Goal: Task Accomplishment & Management: Manage account settings

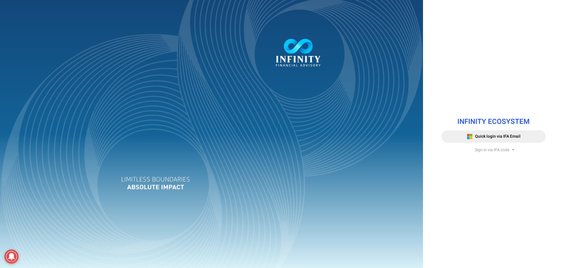
click at [473, 149] on div "Sign in via IFA code" at bounding box center [494, 150] width 104 height 6
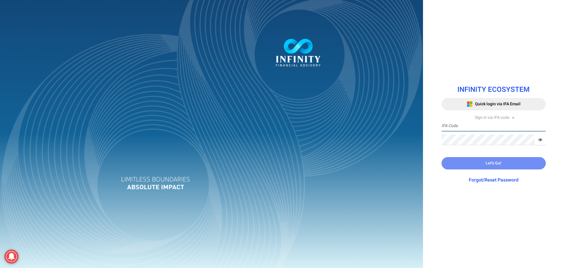
type input "IFA0105"
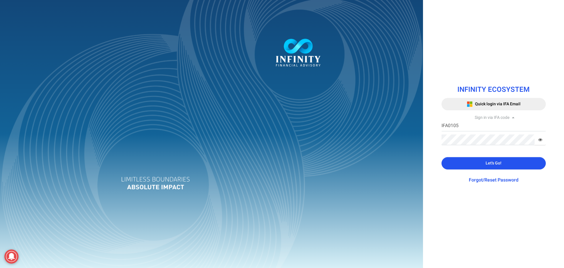
click at [455, 158] on button "Let's Go!" at bounding box center [494, 163] width 104 height 12
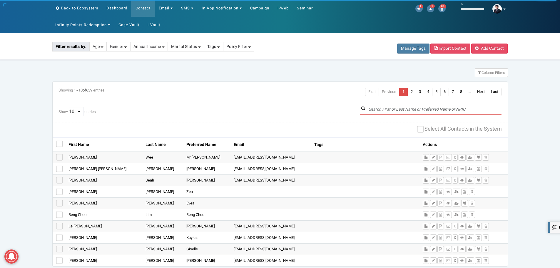
click at [390, 107] on input "text" at bounding box center [431, 109] width 142 height 11
paste input "Kah Kit"
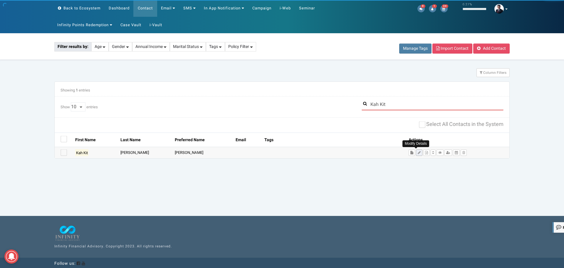
type input "Kah Kit"
click at [418, 152] on icon at bounding box center [419, 153] width 3 height 4
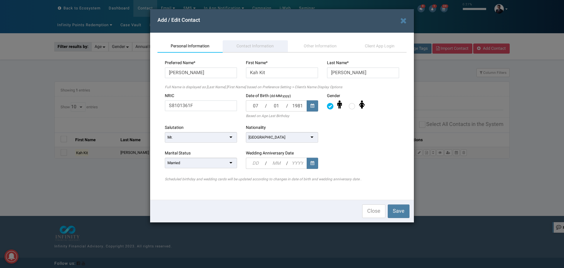
click at [255, 49] on span "Contact Information" at bounding box center [255, 46] width 37 height 6
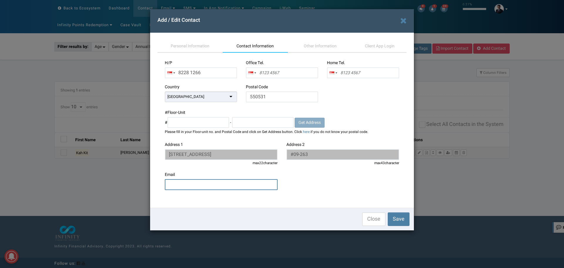
click at [218, 184] on input "email" at bounding box center [221, 184] width 113 height 11
paste input "[PERSON_NAME][EMAIL_ADDRESS][DOMAIN_NAME]"
type input "[PERSON_NAME][EMAIL_ADDRESS][DOMAIN_NAME]"
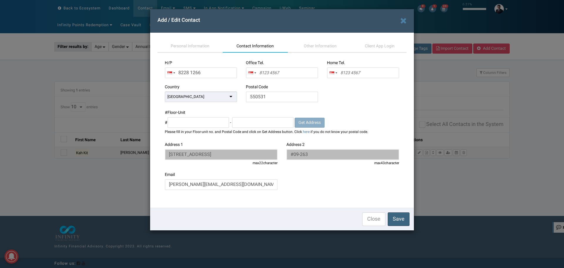
click at [404, 219] on span "Save" at bounding box center [399, 219] width 12 height 8
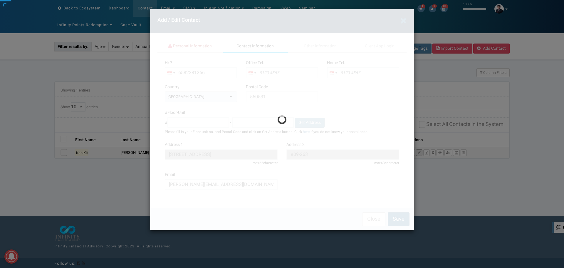
type input "8228 1266"
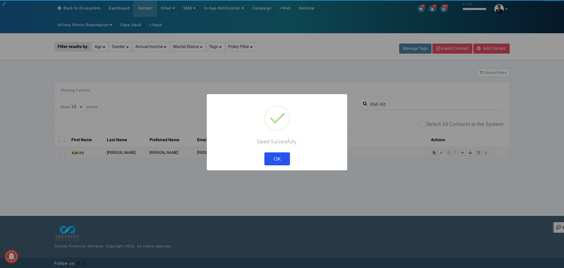
click at [285, 158] on button "OK" at bounding box center [278, 158] width 26 height 13
